Goal: Task Accomplishment & Management: Manage account settings

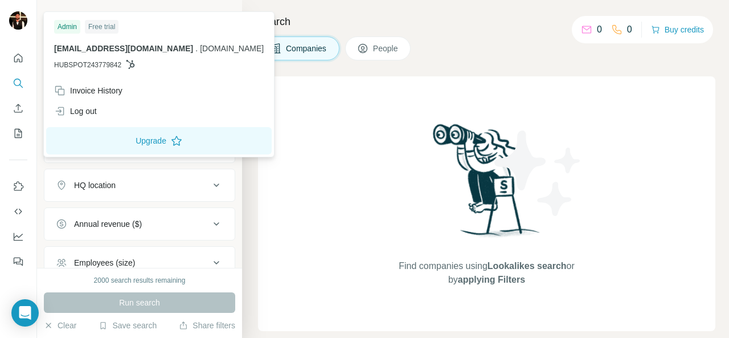
click at [26, 21] on img at bounding box center [18, 20] width 18 height 18
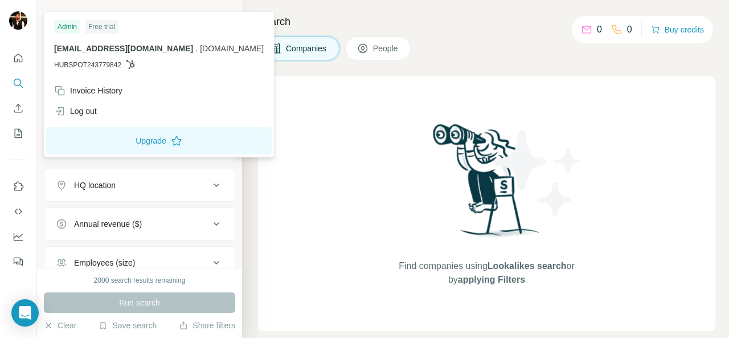
click at [26, 21] on img at bounding box center [18, 20] width 18 height 18
click at [18, 58] on icon "Quick start" at bounding box center [18, 57] width 11 height 11
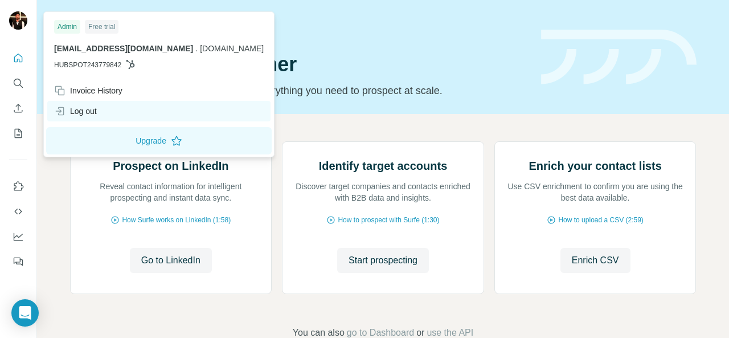
click at [88, 108] on div "Log out" at bounding box center [75, 110] width 43 height 11
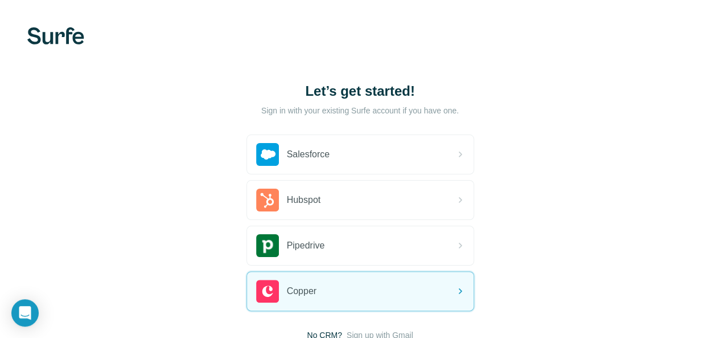
scroll to position [83, 0]
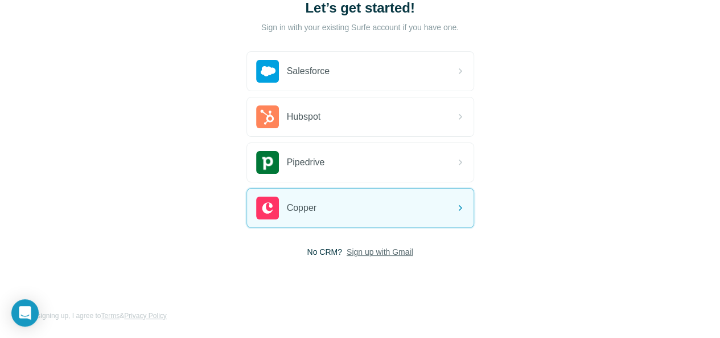
click at [347, 247] on span "Sign up with Gmail" at bounding box center [380, 251] width 67 height 11
click at [272, 284] on button "Sign up with Google" at bounding box center [361, 280] width 228 height 23
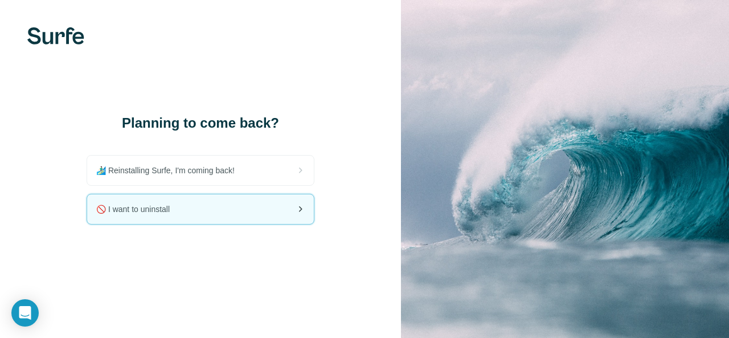
click at [228, 217] on div "🚫 I want to uninstall" at bounding box center [200, 209] width 227 height 30
